Goal: Task Accomplishment & Management: Use online tool/utility

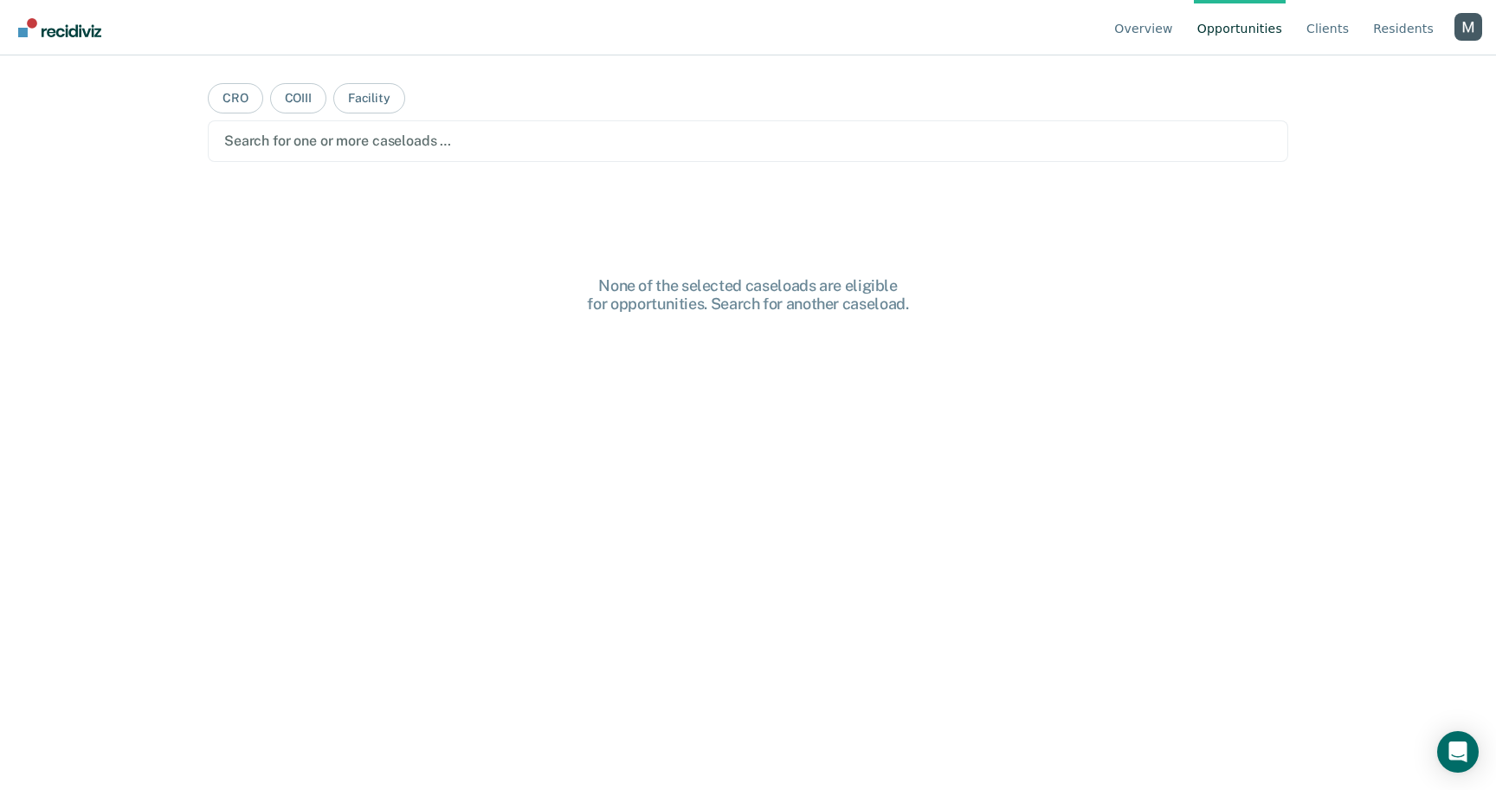
click at [1467, 31] on div "Profile dropdown button" at bounding box center [1469, 27] width 28 height 28
click at [1353, 77] on link "Profile" at bounding box center [1399, 81] width 112 height 15
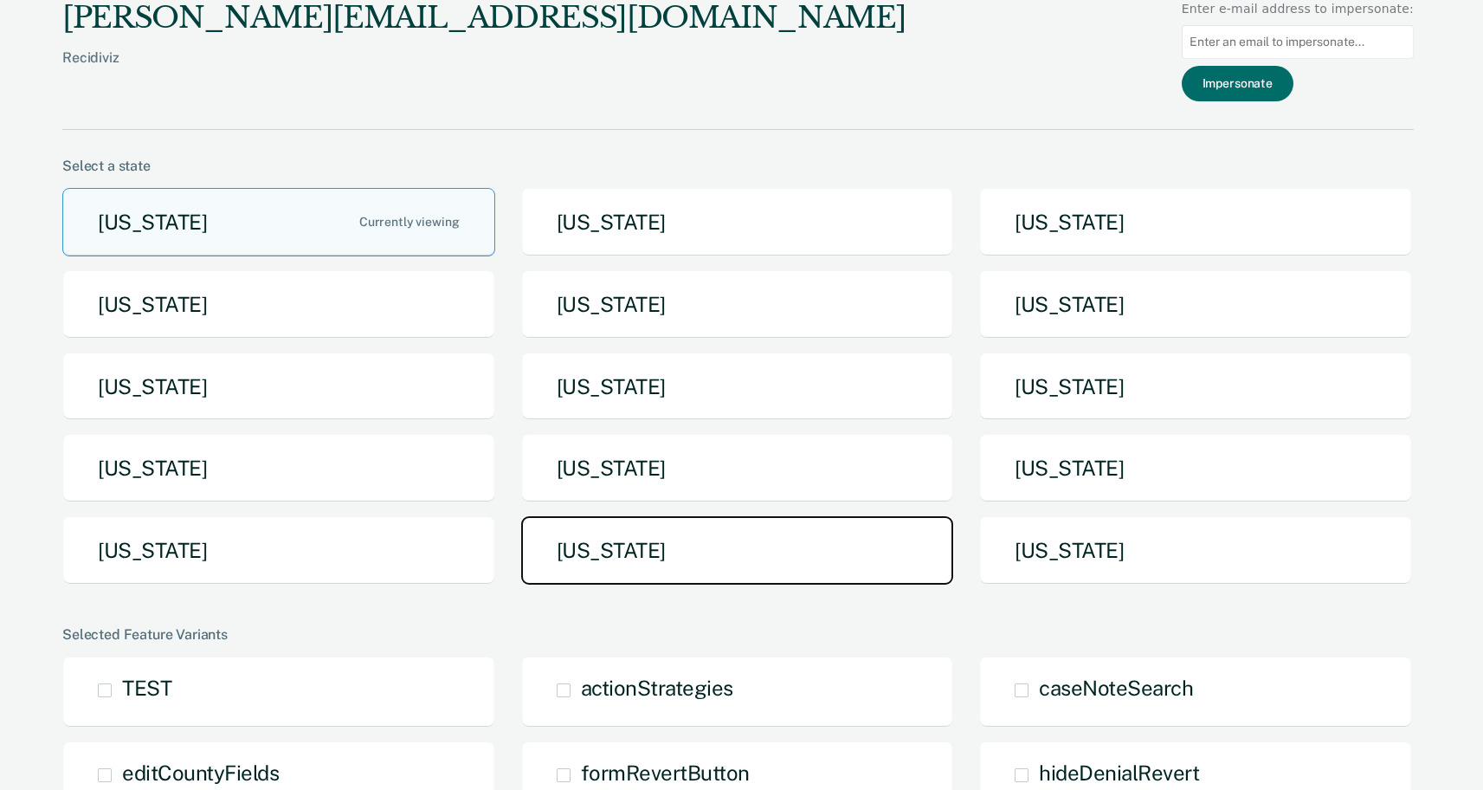
click at [552, 556] on button "[US_STATE]" at bounding box center [737, 550] width 433 height 68
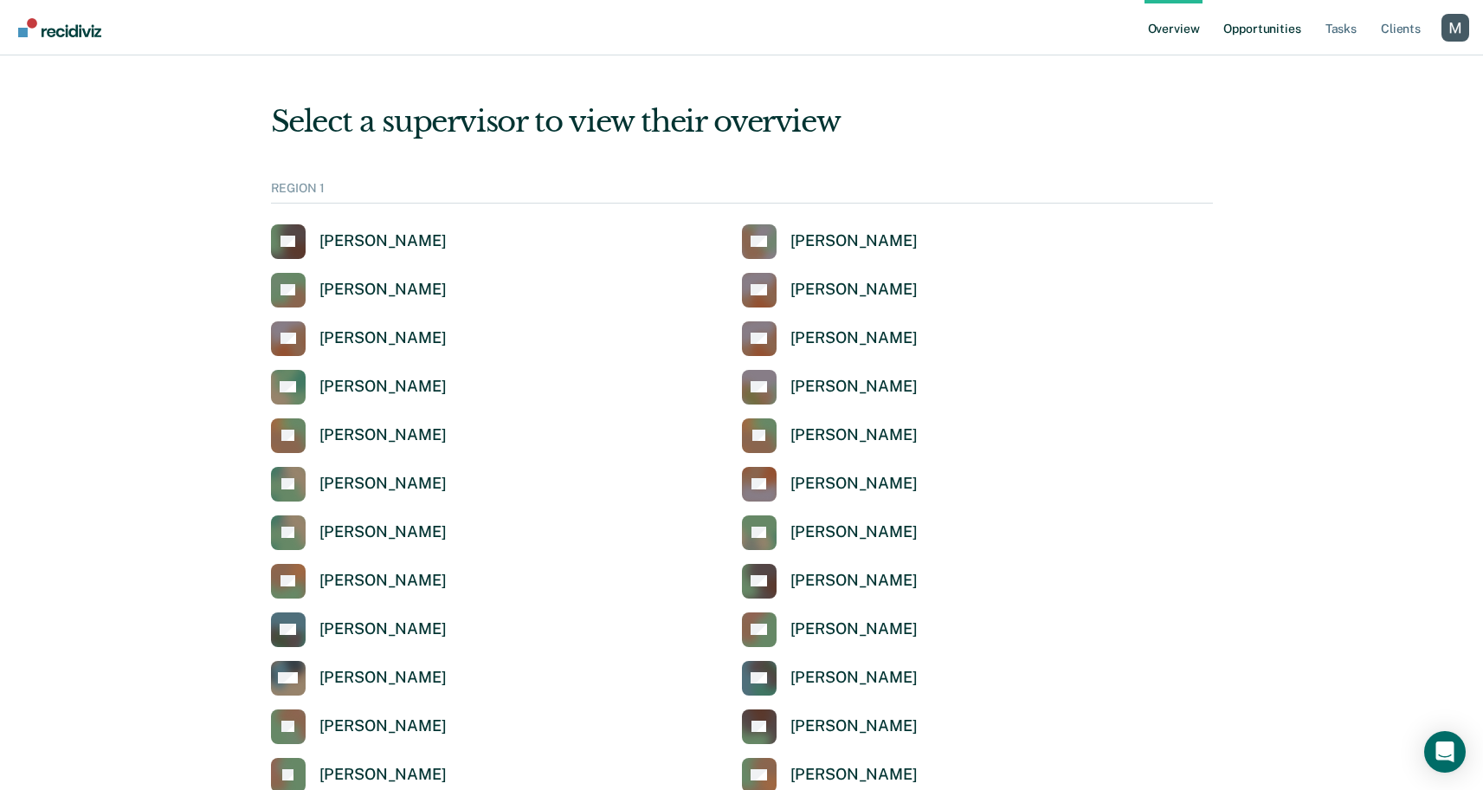
click at [1241, 17] on link "Opportunities" at bounding box center [1262, 27] width 84 height 55
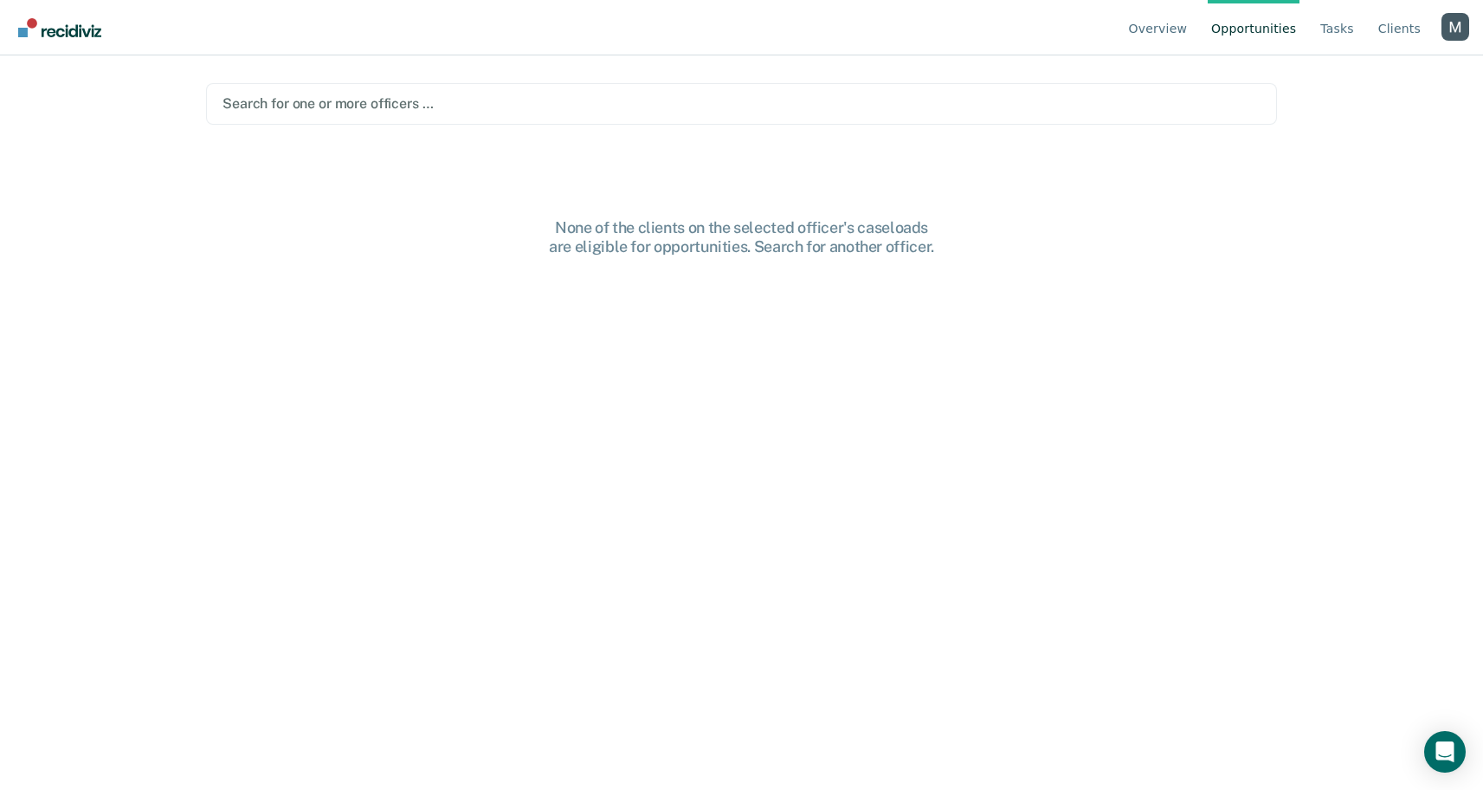
click at [520, 110] on div at bounding box center [742, 104] width 1038 height 20
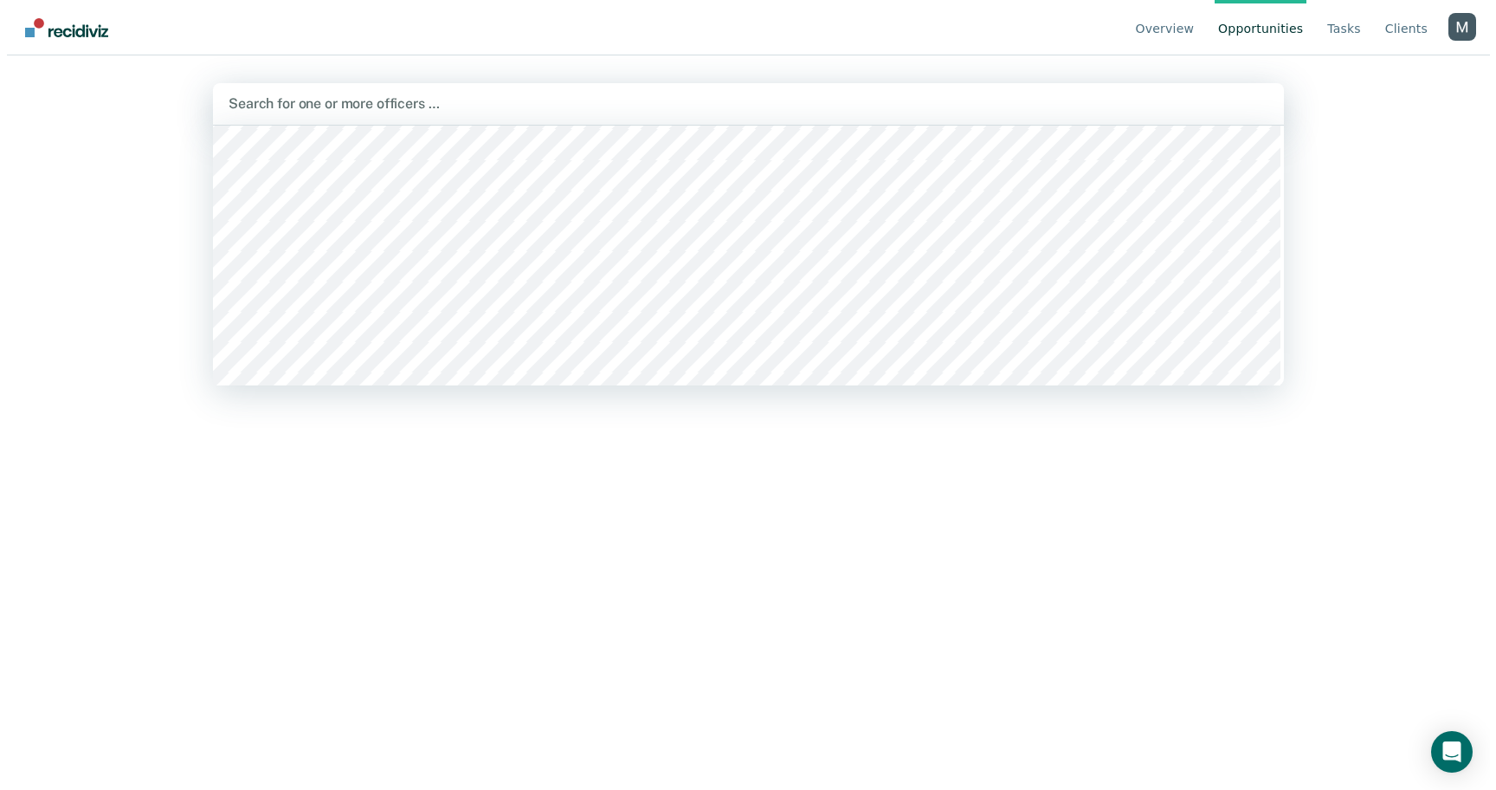
scroll to position [1314, 0]
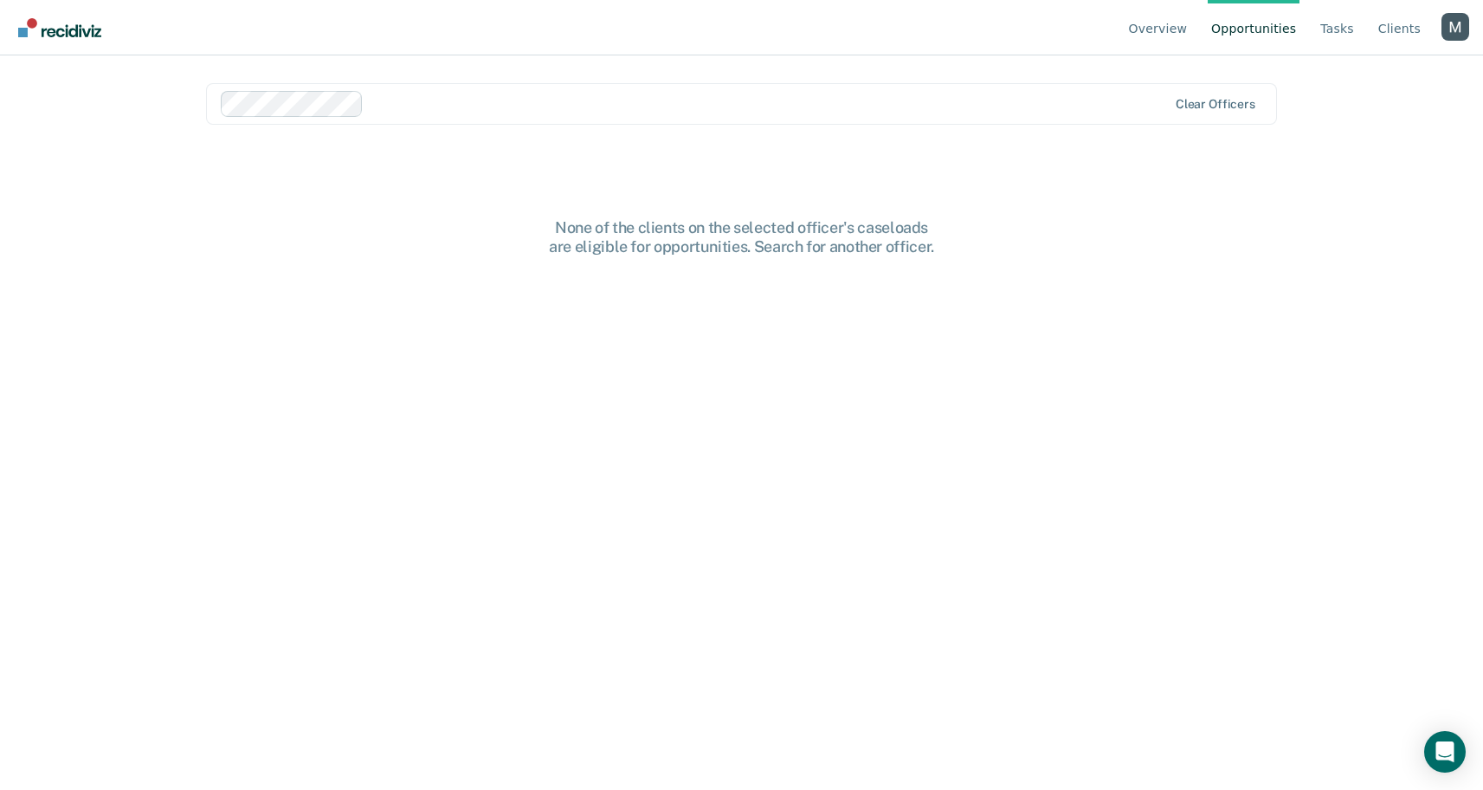
click at [480, 107] on div at bounding box center [769, 104] width 796 height 20
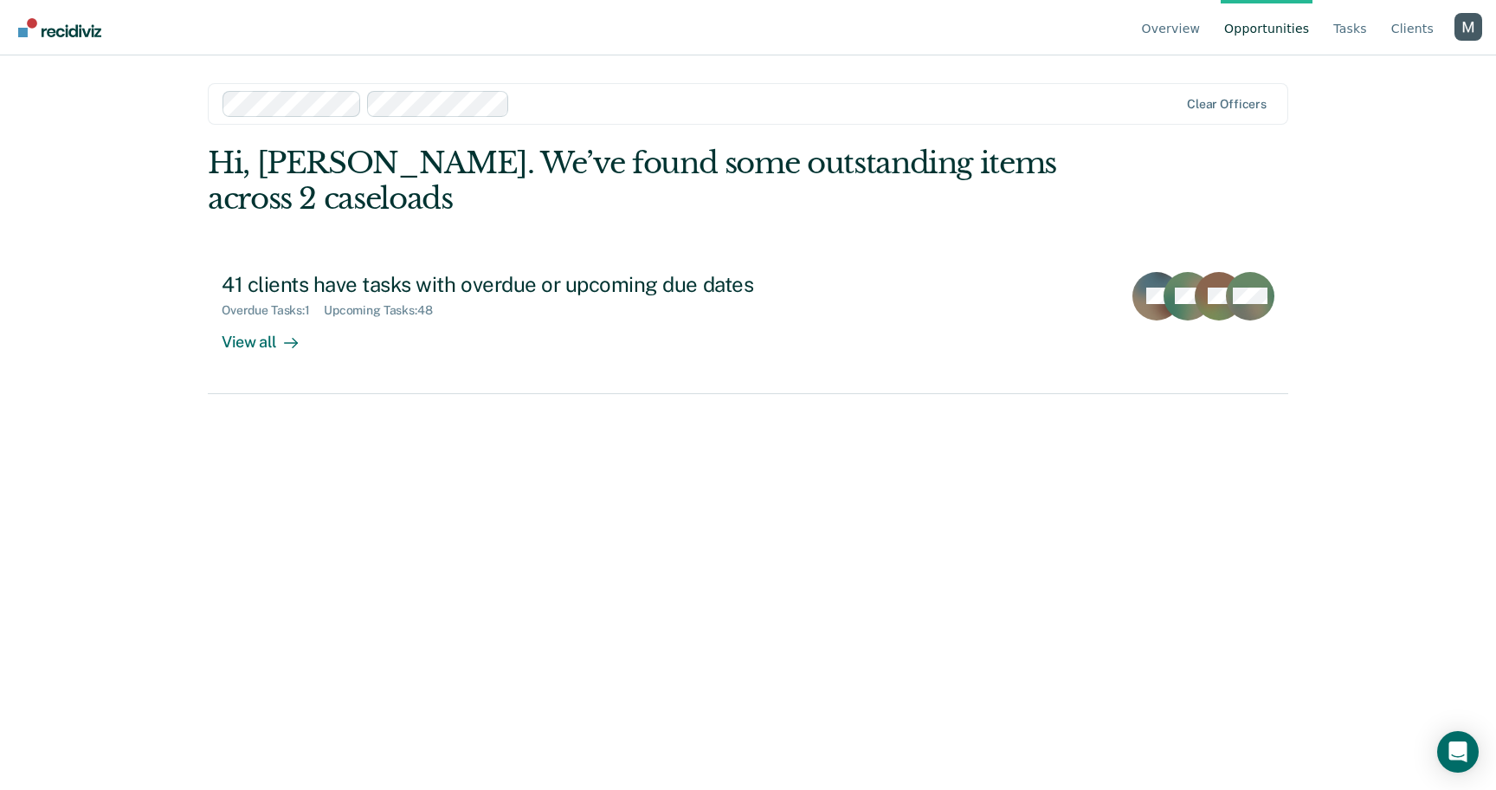
click at [598, 110] on div at bounding box center [847, 104] width 661 height 20
click at [764, 106] on div at bounding box center [914, 104] width 527 height 20
click at [865, 99] on div at bounding box center [998, 104] width 359 height 20
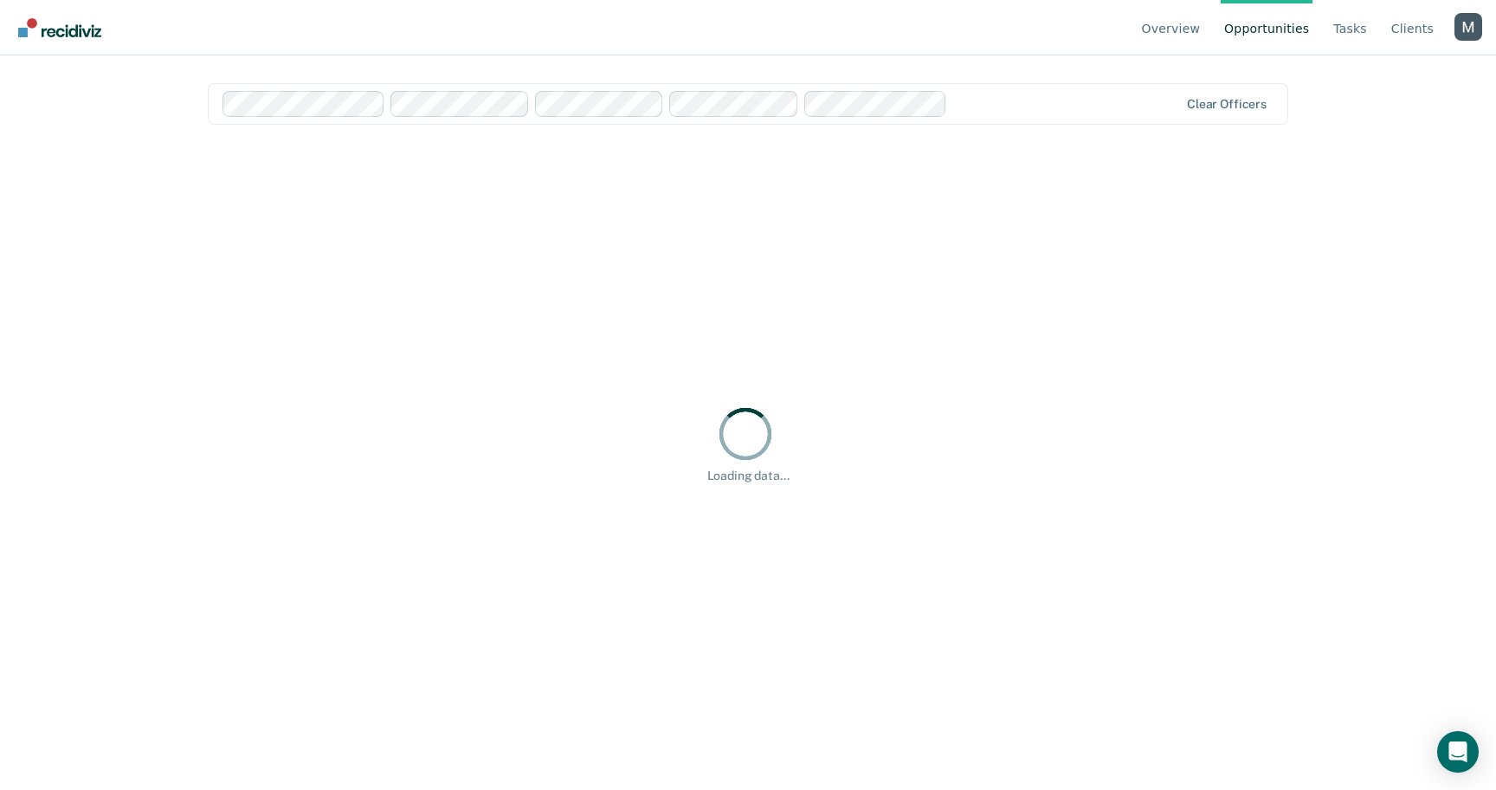
click at [460, 66] on main "option Sekinot Adagun, selected. Clear officers Hi, [PERSON_NAME]. We’ve found …" at bounding box center [748, 401] width 1122 height 693
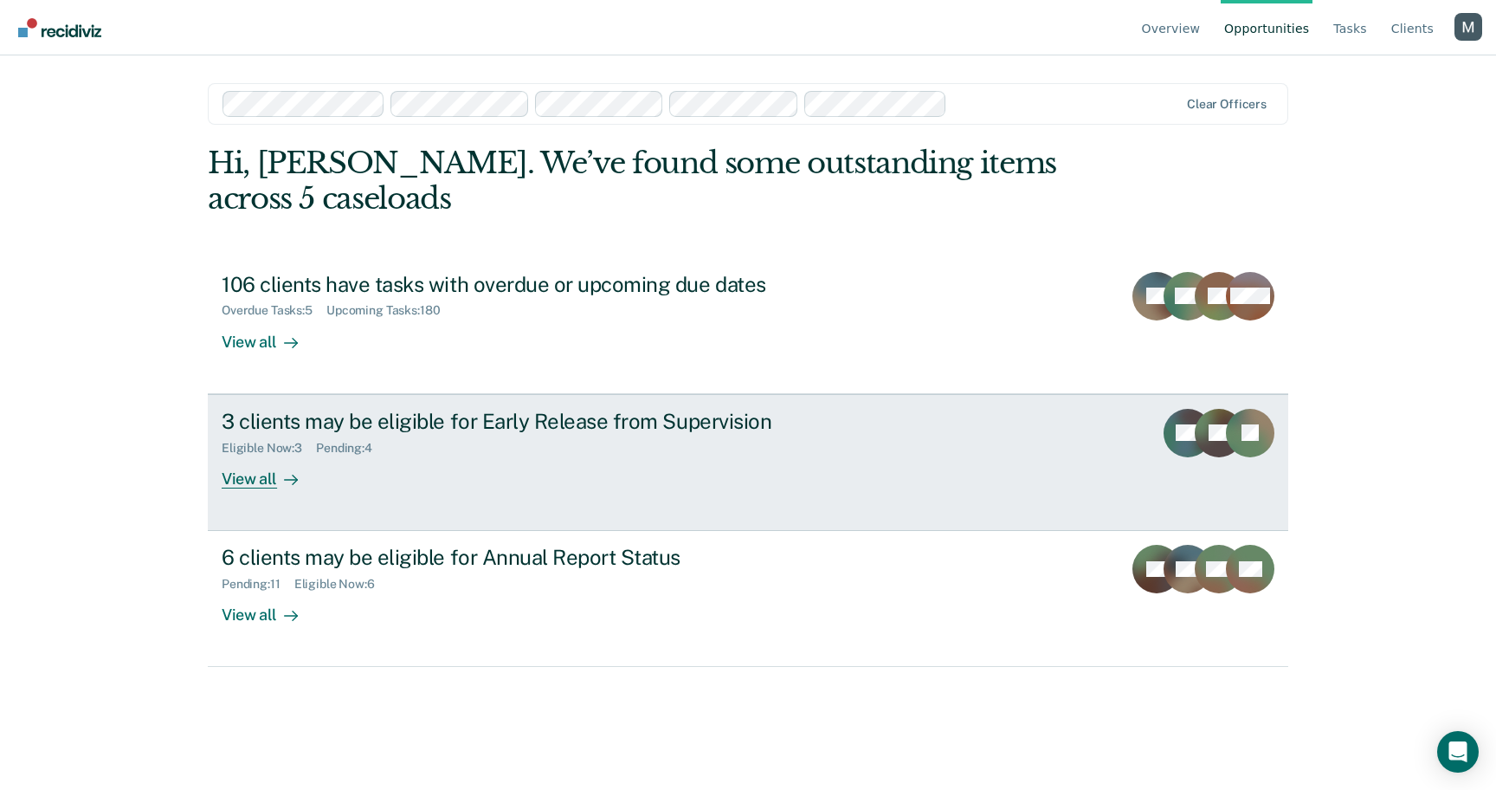
click at [274, 409] on div "3 clients may be eligible for Early Release from Supervision" at bounding box center [526, 421] width 608 height 25
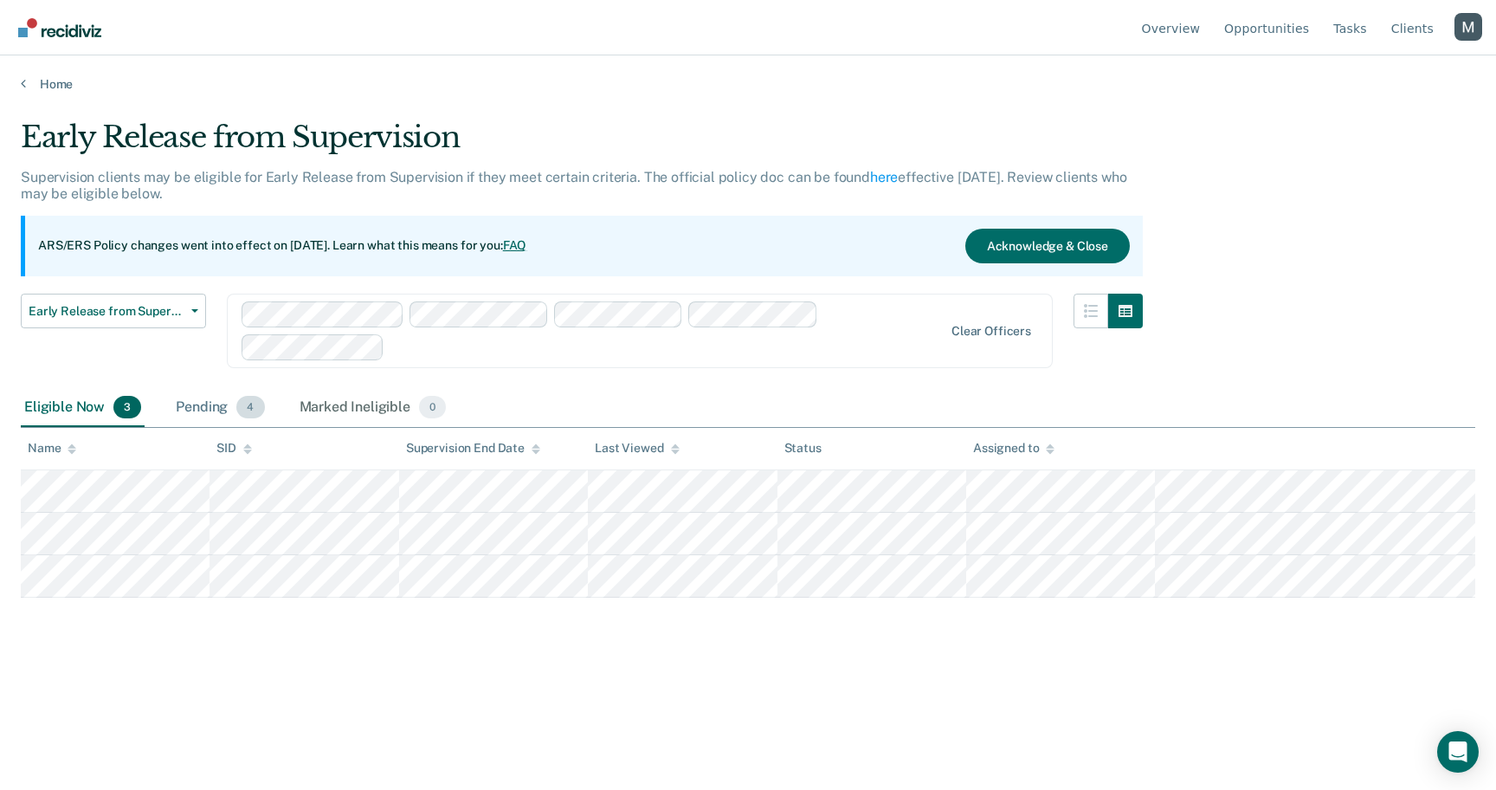
click at [244, 396] on span "4" at bounding box center [250, 407] width 28 height 23
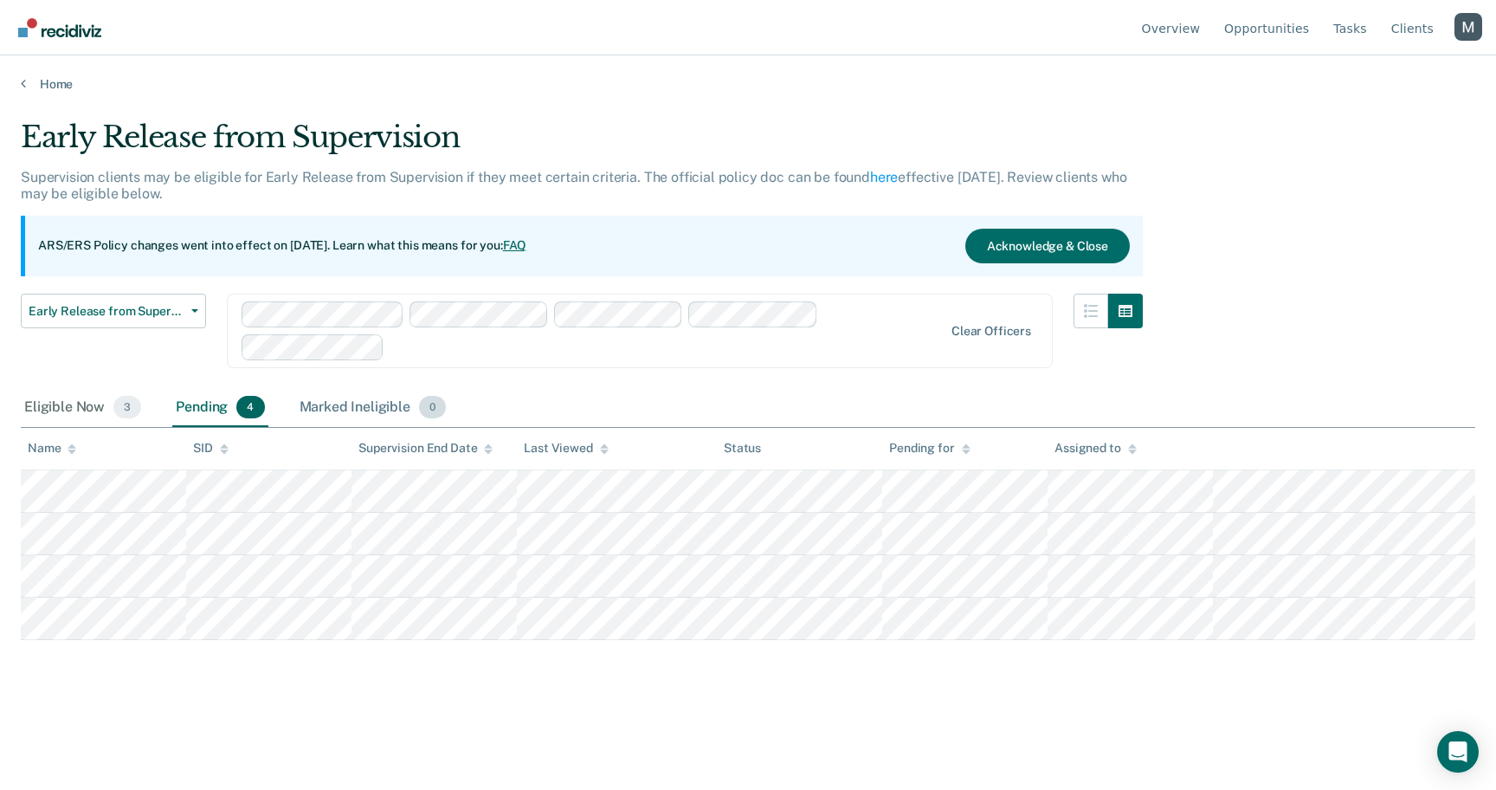
click at [341, 399] on div "Marked Ineligible 0" at bounding box center [373, 408] width 154 height 38
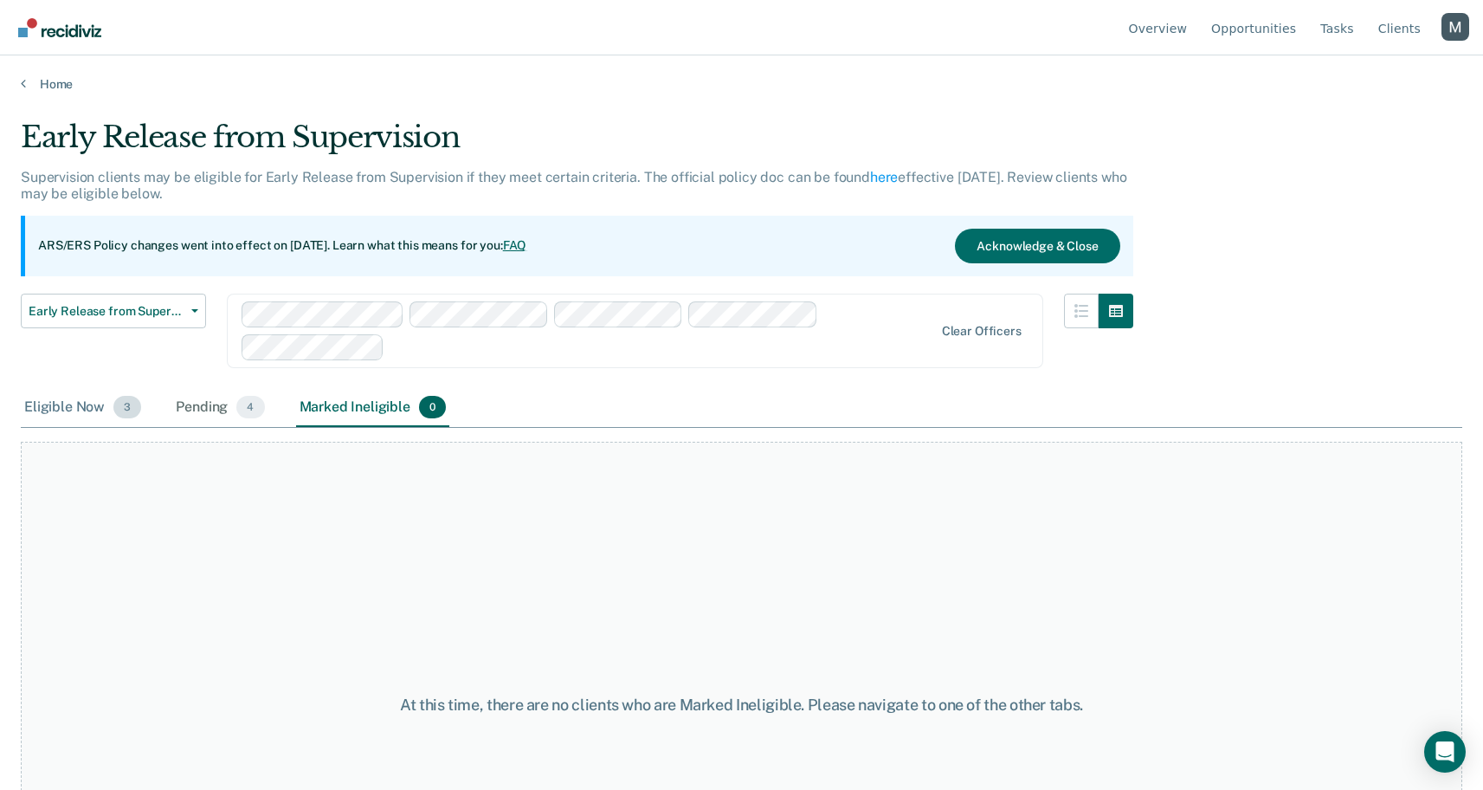
click at [136, 398] on span "3" at bounding box center [127, 407] width 28 height 23
